Goal: Task Accomplishment & Management: Manage account settings

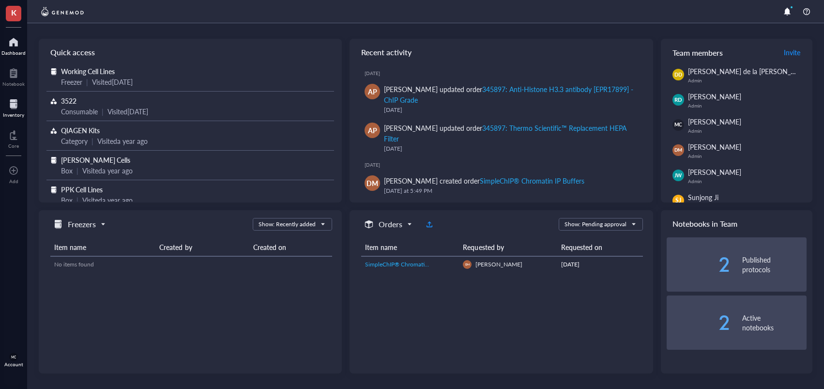
click at [19, 112] on div "Inventory" at bounding box center [13, 115] width 21 height 6
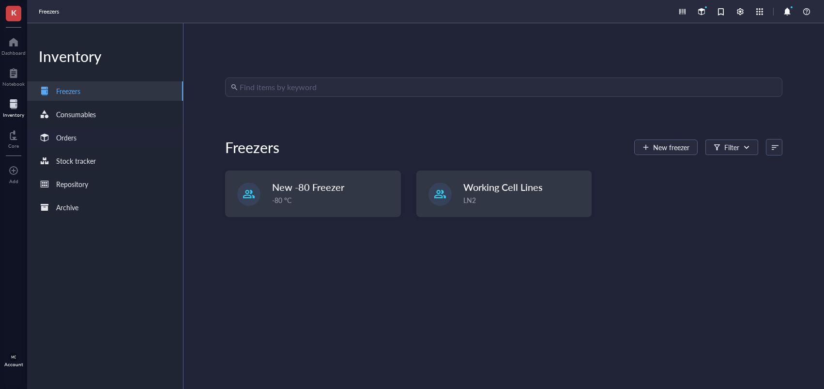
click at [110, 142] on div "Orders" at bounding box center [105, 137] width 156 height 19
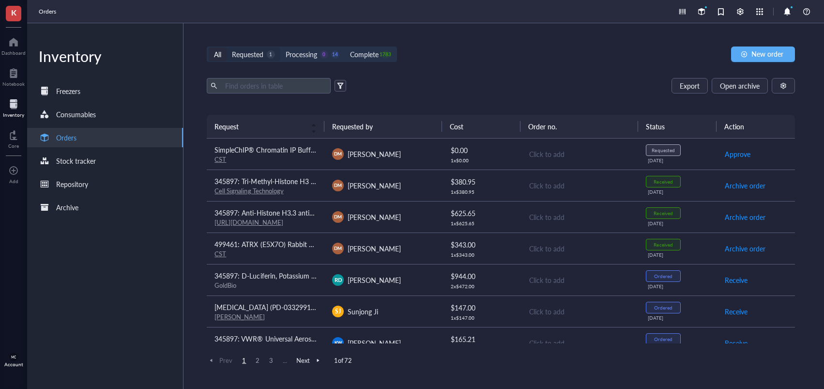
click at [270, 53] on div "1" at bounding box center [271, 54] width 8 height 8
click at [226, 47] on input "Requested 1" at bounding box center [226, 47] width 0 height 0
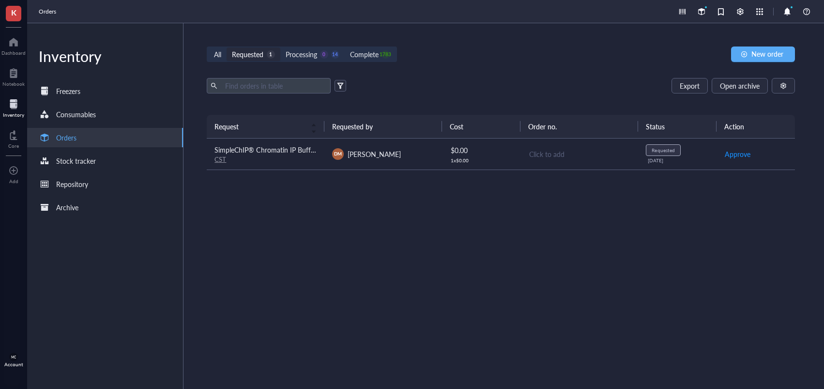
click at [300, 155] on div "CST" at bounding box center [265, 159] width 102 height 9
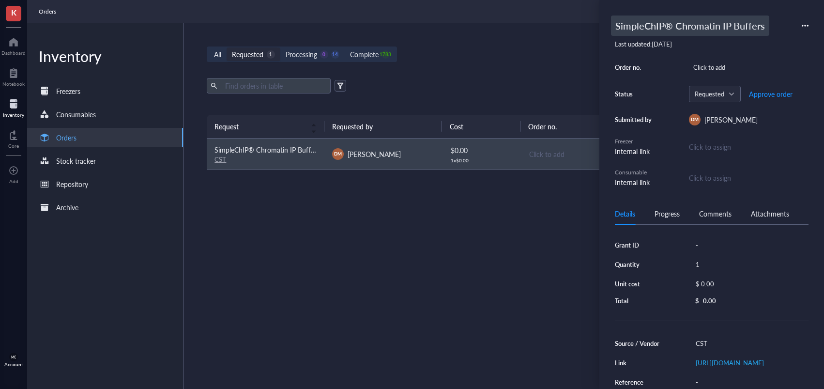
click at [670, 26] on div "SimpleChIP® Chromatin IP Buffers" at bounding box center [690, 25] width 158 height 20
click at [616, 25] on input "SimpleChIP® Chromatin IP Buffers" at bounding box center [709, 25] width 197 height 19
type input "494170: SimpleChIP® Chromatin IP Buffers"
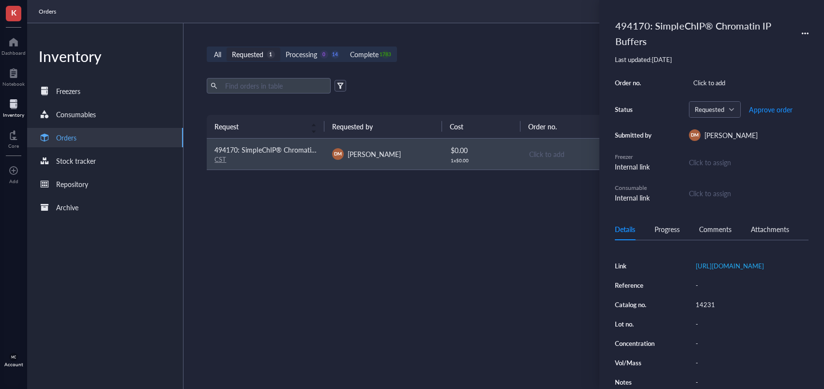
scroll to position [128, 0]
click at [709, 305] on div "14231" at bounding box center [749, 305] width 117 height 14
click at [707, 307] on input "14231" at bounding box center [705, 304] width 29 height 13
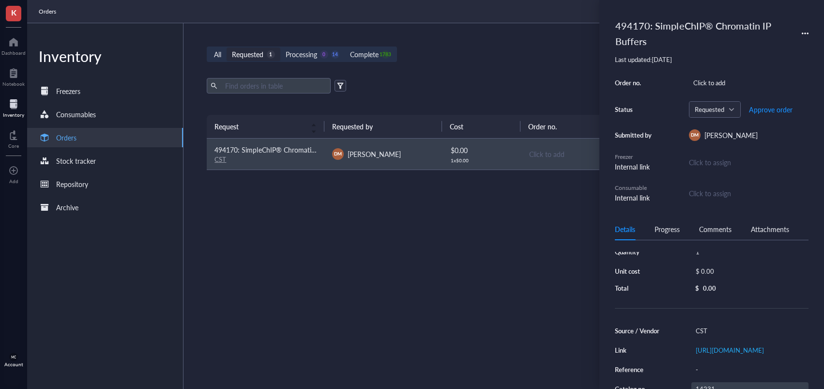
scroll to position [0, 0]
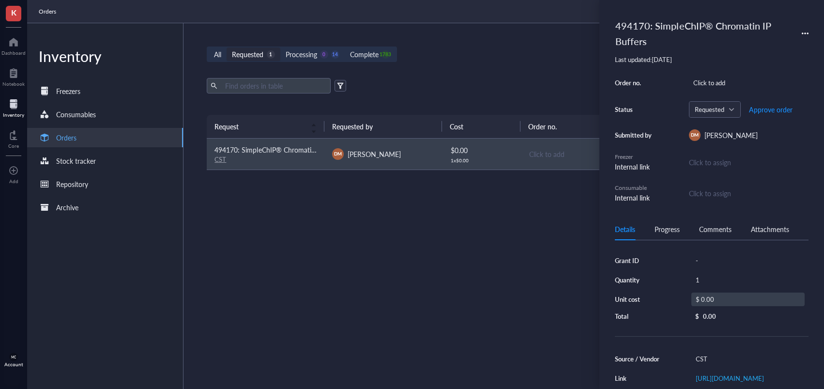
click at [718, 300] on div "$ 0.00" at bounding box center [747, 299] width 113 height 14
drag, startPoint x: 735, startPoint y: 302, endPoint x: 684, endPoint y: 304, distance: 51.8
click at [684, 304] on div "Grant ID - Quantity 1 Unit cost $ 0.00 Total $ 0.00" at bounding box center [712, 288] width 194 height 69
type input "0"
type input "93"
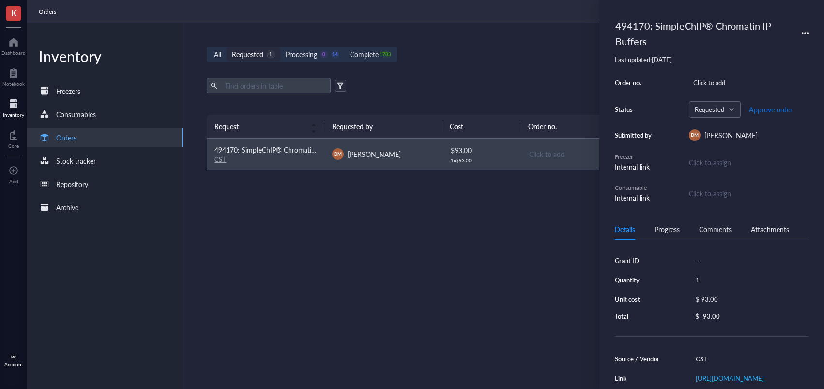
click at [755, 112] on span "Approve order" at bounding box center [771, 109] width 44 height 8
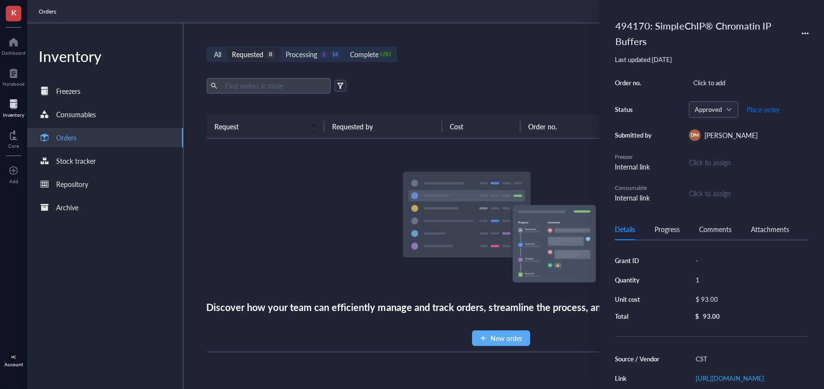
click at [766, 114] on button "Place order" at bounding box center [763, 109] width 34 height 15
